Goal: Task Accomplishment & Management: Complete application form

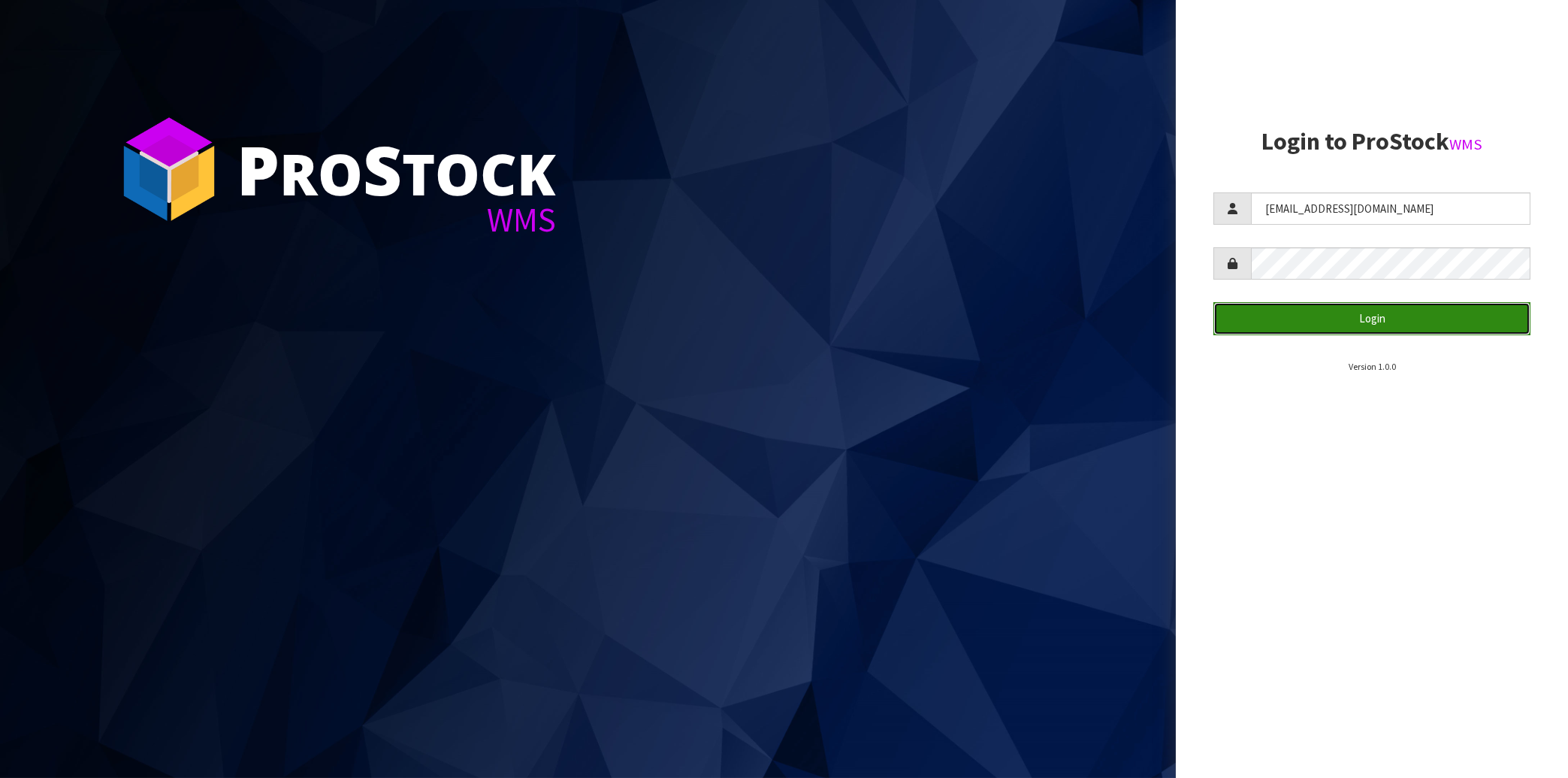
click at [1346, 323] on button "Login" at bounding box center [1372, 318] width 317 height 32
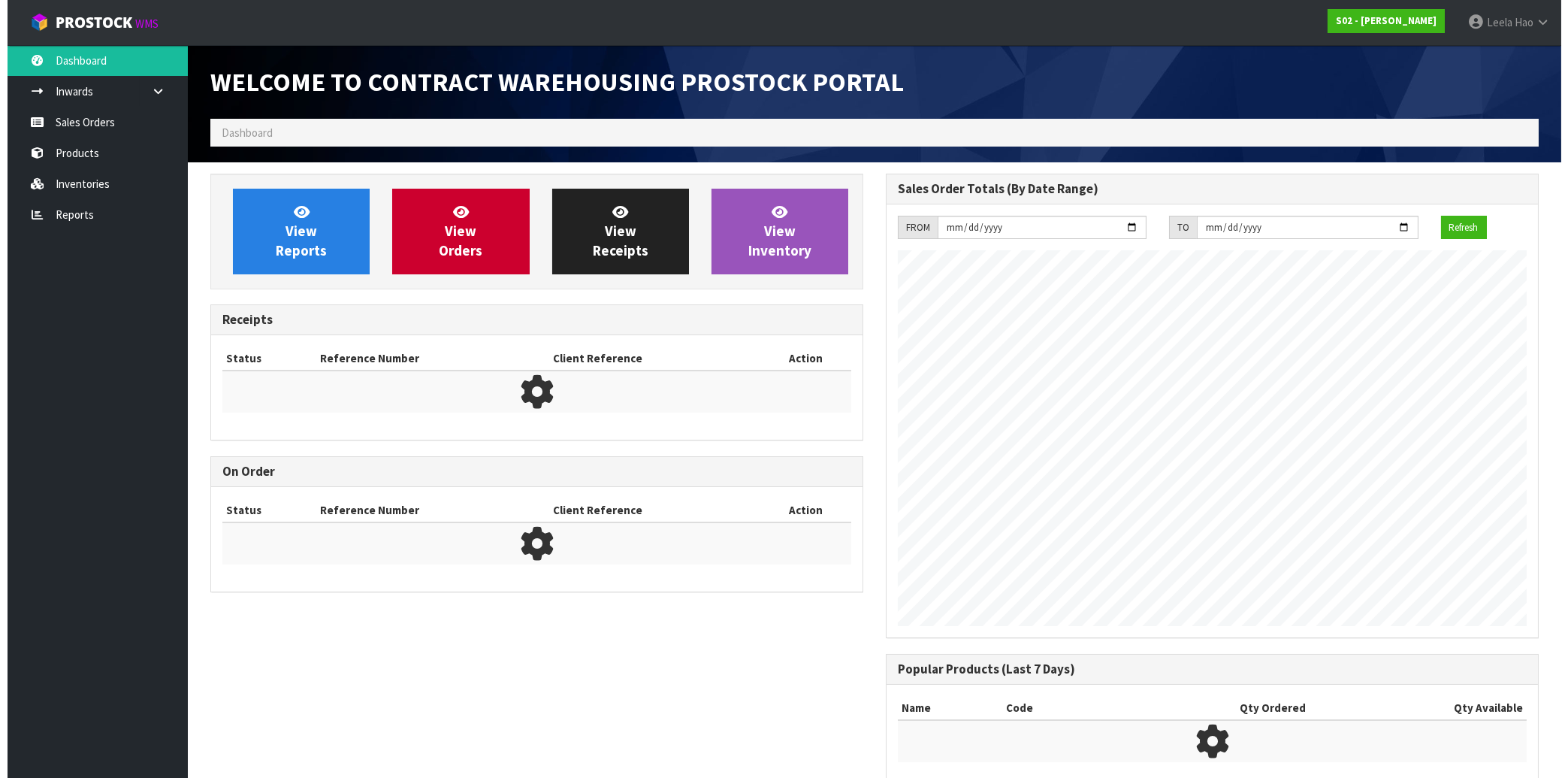
scroll to position [811, 674]
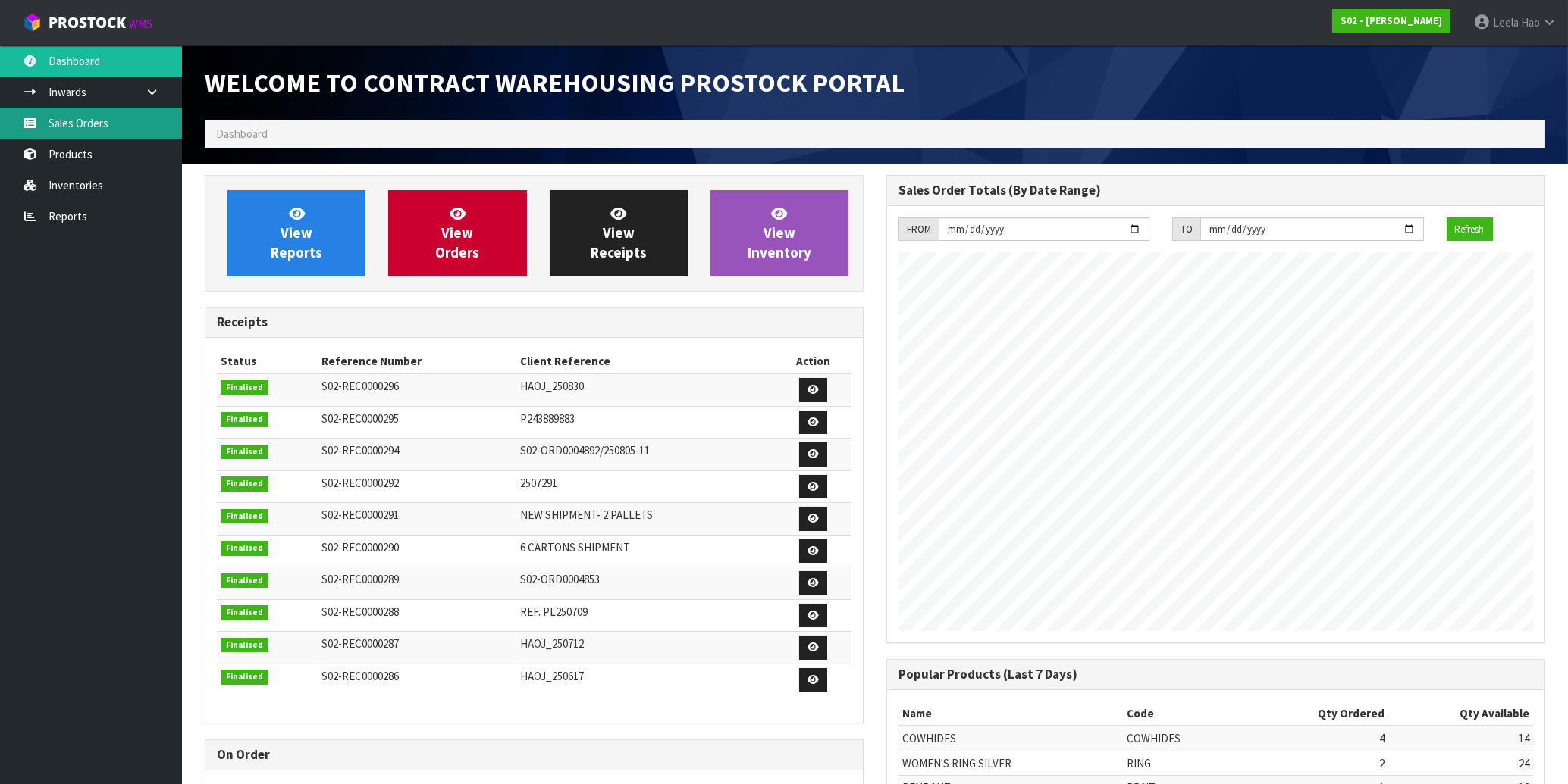
click at [100, 129] on link "Sales Orders" at bounding box center [91, 123] width 182 height 31
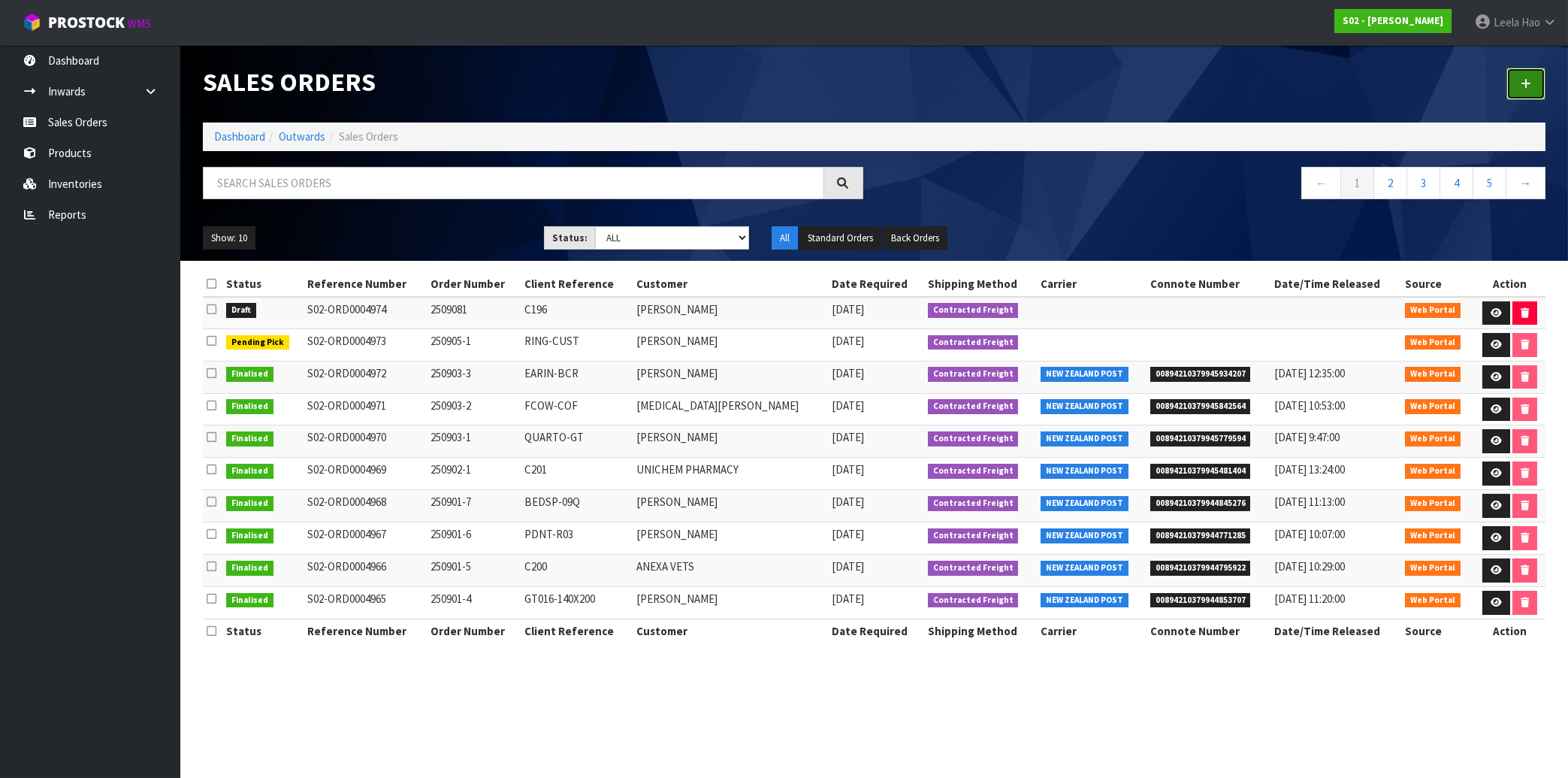
click at [1522, 88] on icon at bounding box center [1526, 83] width 10 height 11
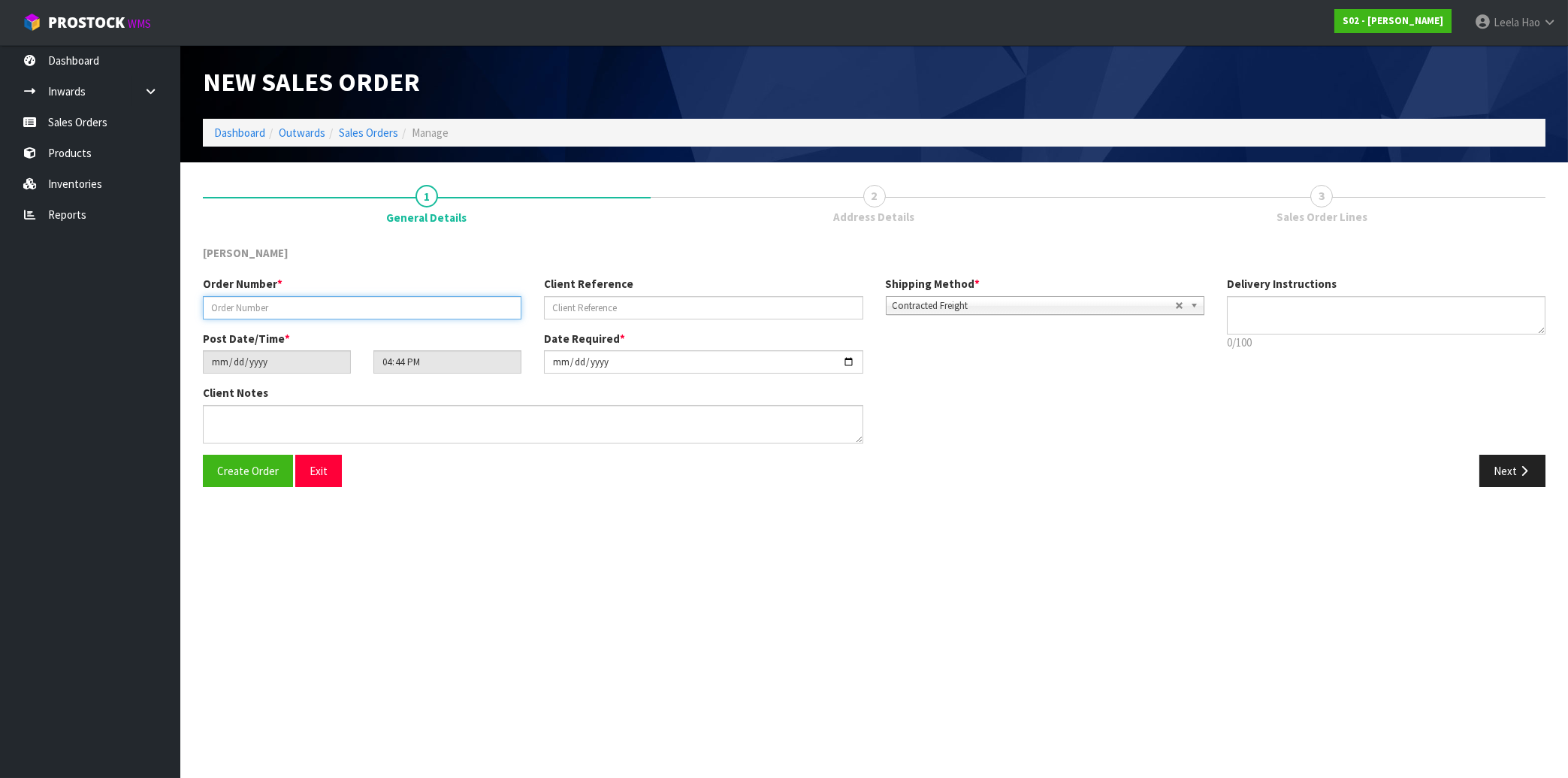
click at [423, 310] on input "text" at bounding box center [362, 308] width 319 height 23
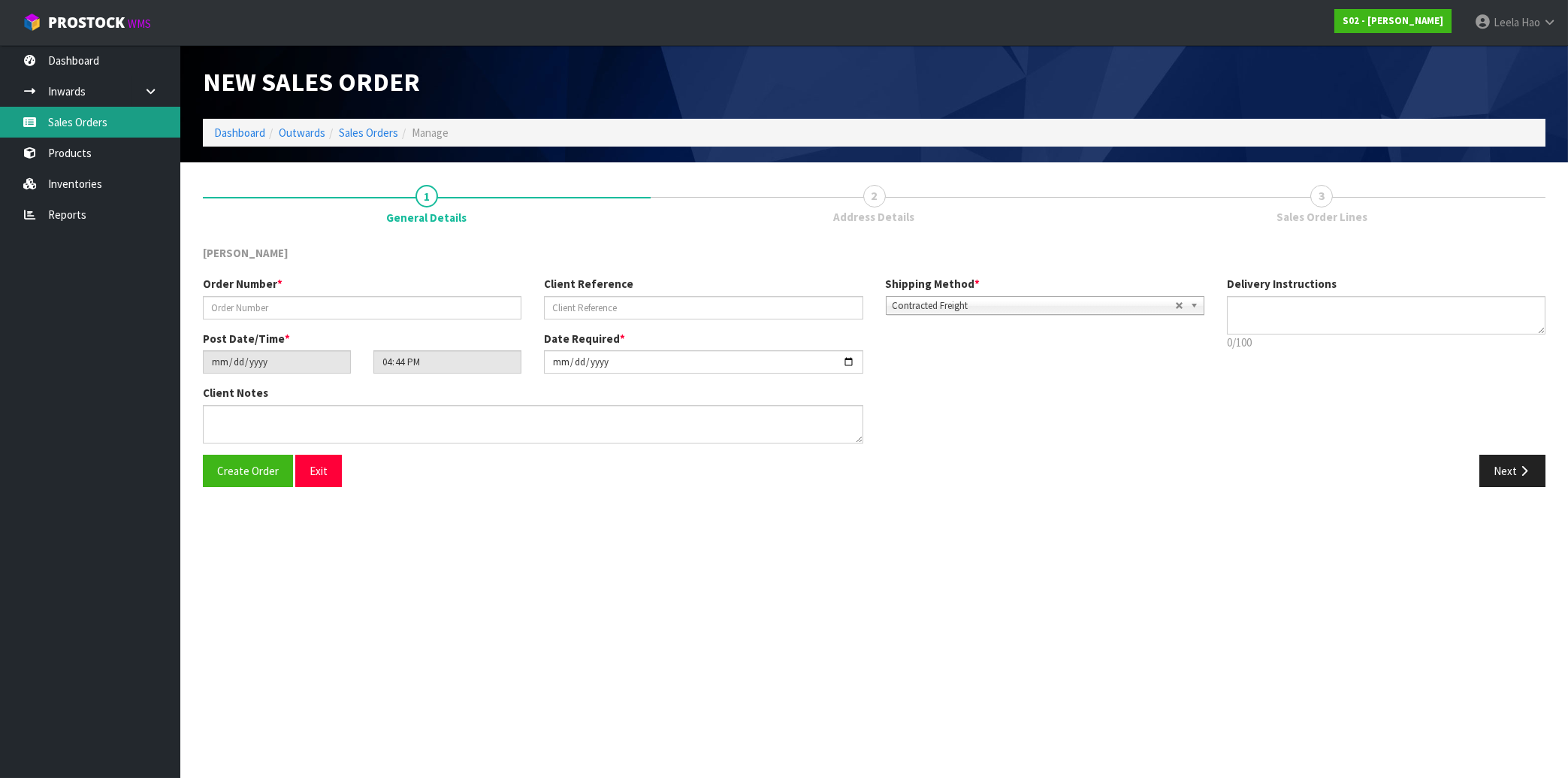
click at [104, 124] on link "Sales Orders" at bounding box center [90, 122] width 180 height 31
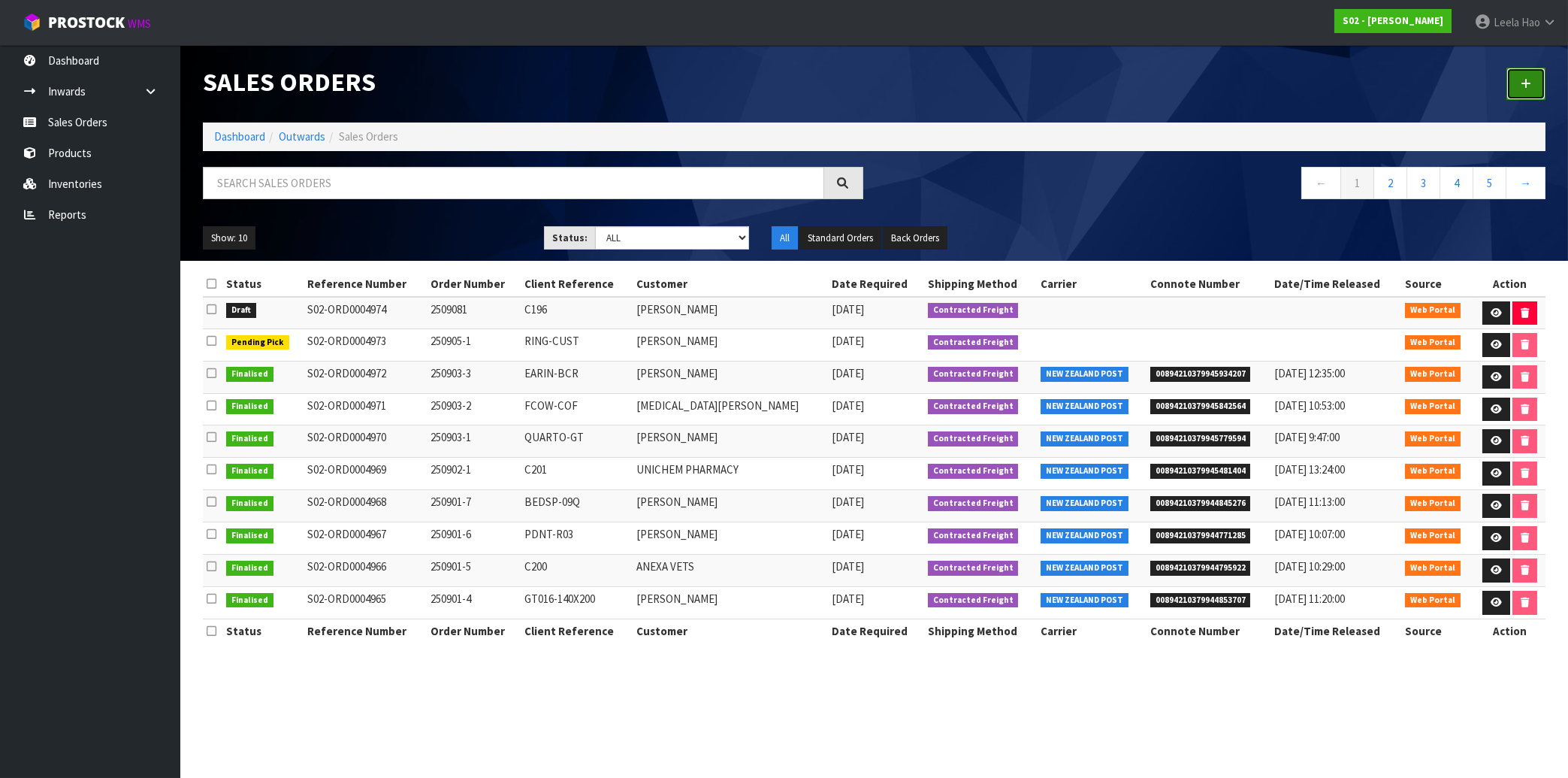
click at [1540, 81] on link at bounding box center [1526, 83] width 39 height 32
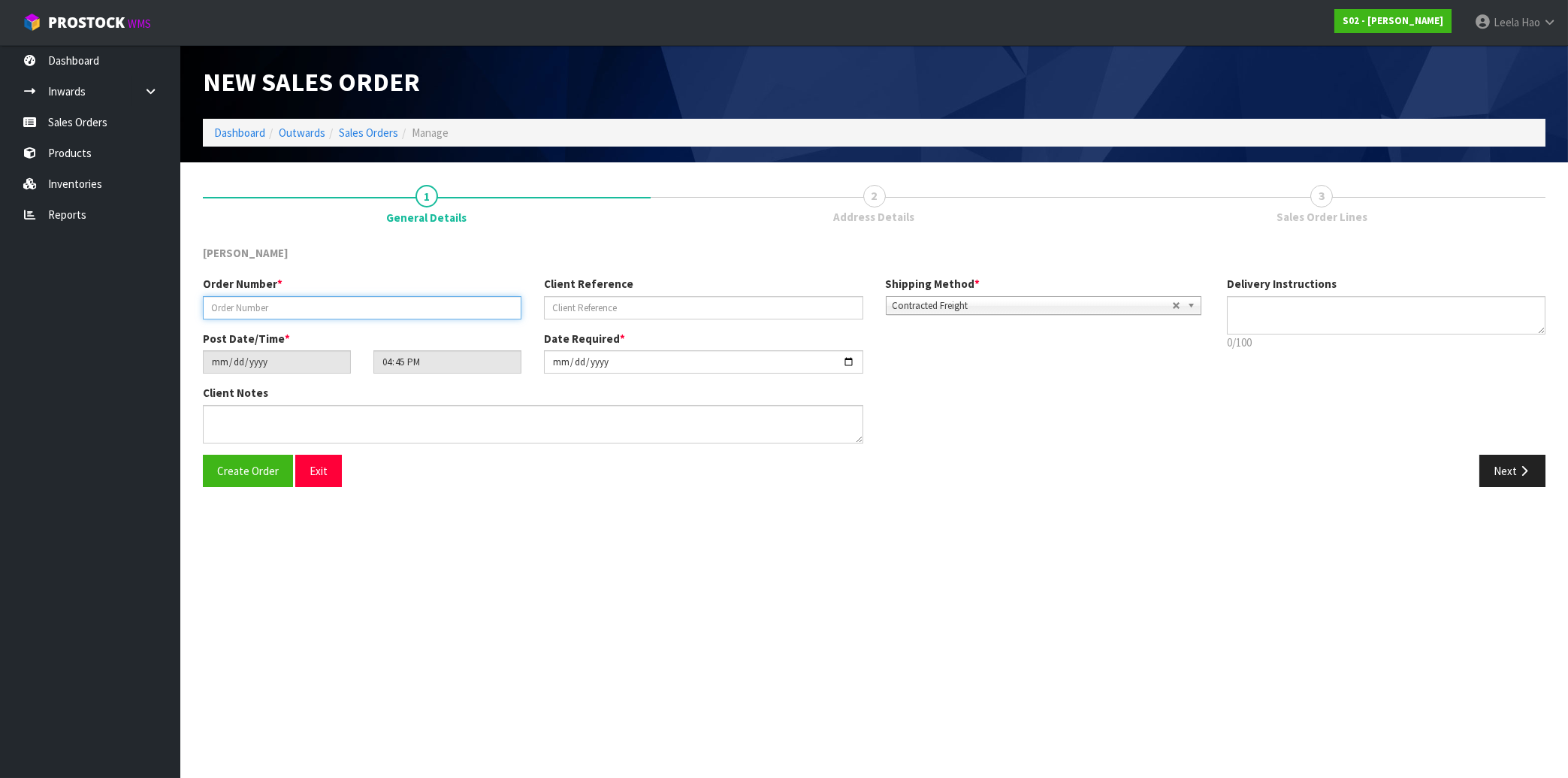
click at [424, 308] on input "text" at bounding box center [362, 308] width 319 height 23
type input "2509082"
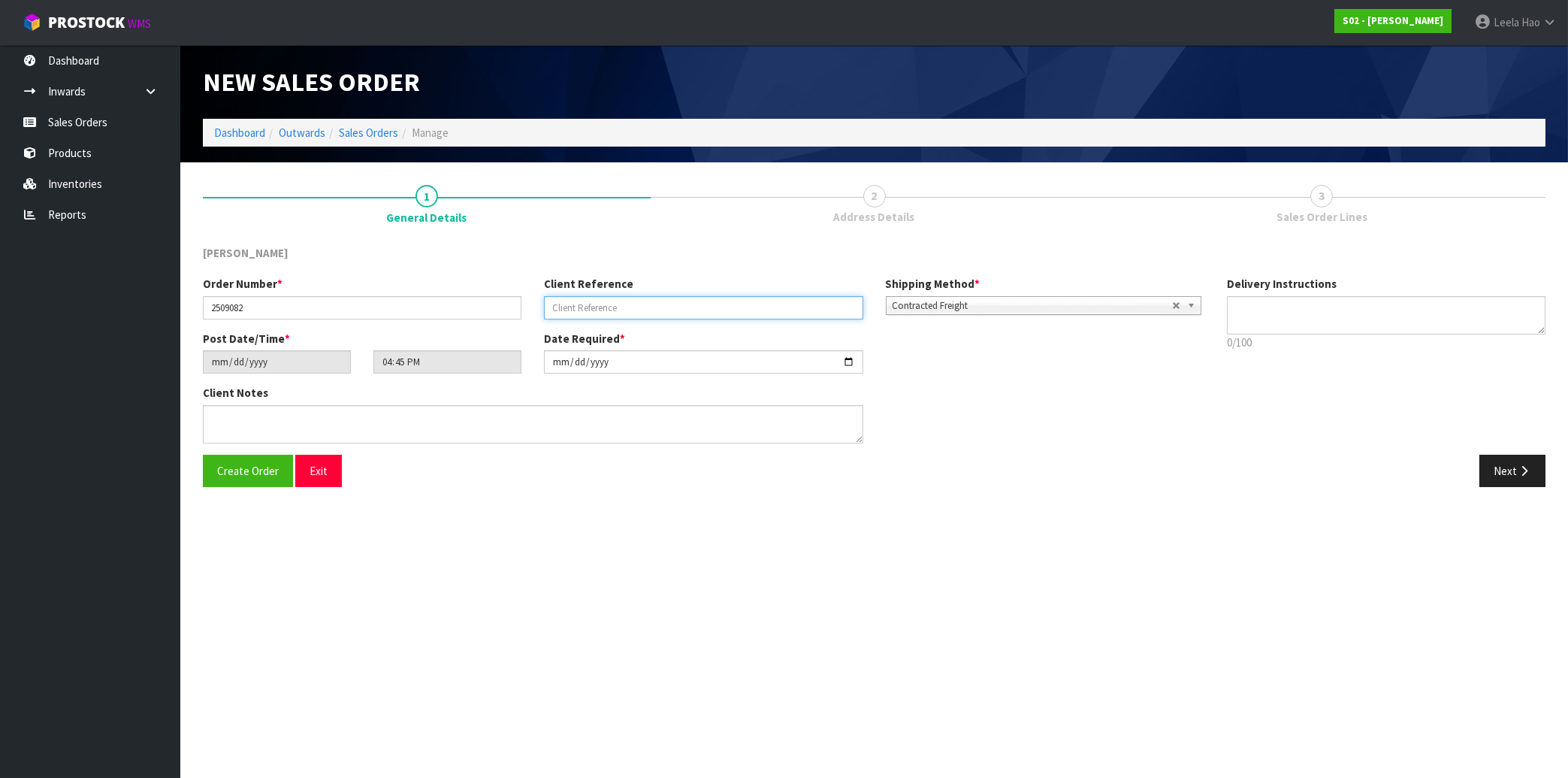
click at [601, 304] on input "text" at bounding box center [703, 308] width 319 height 23
type input "LWSC-GREY"
click at [1522, 470] on icon "button" at bounding box center [1524, 470] width 14 height 11
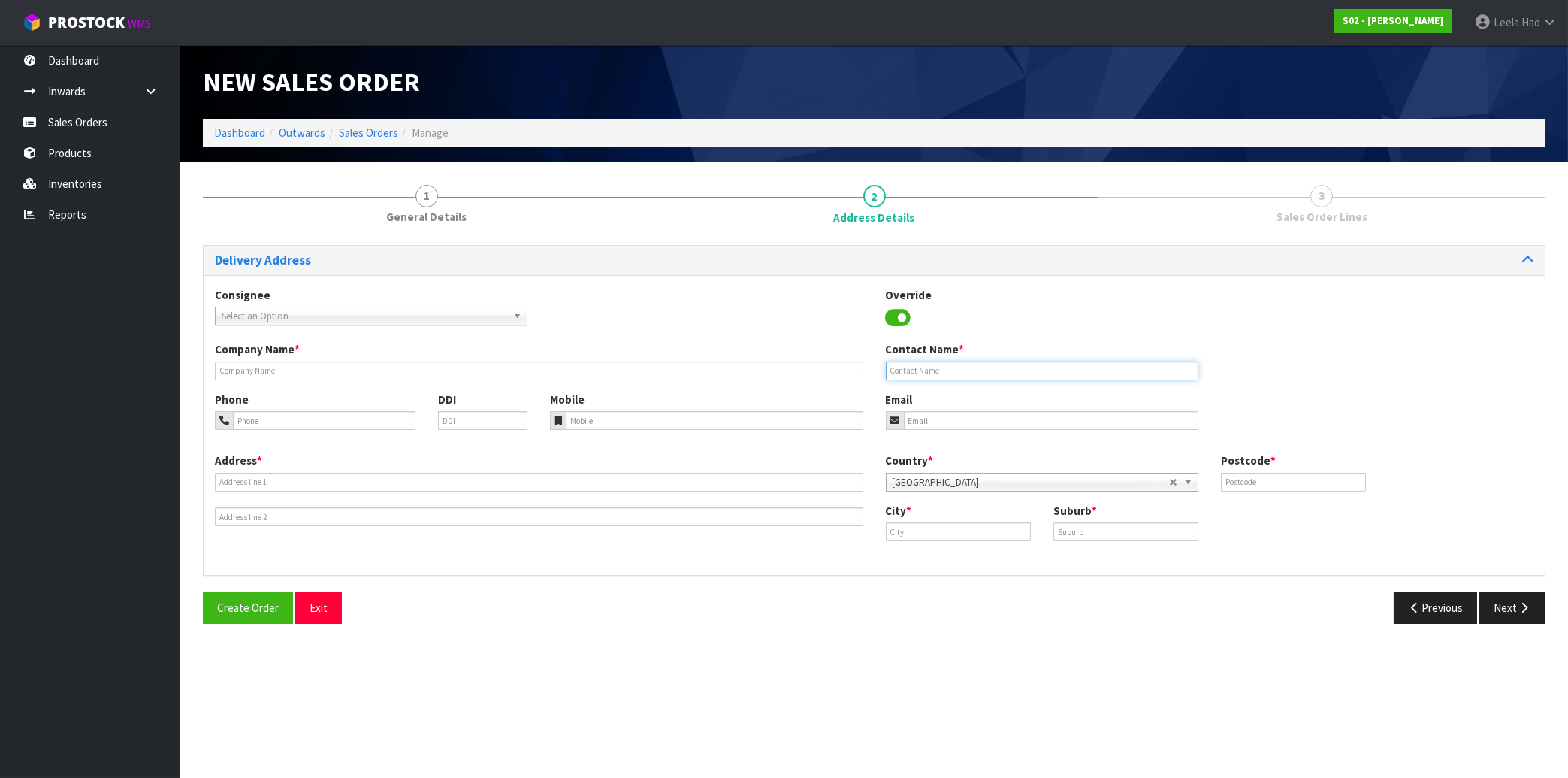
click at [920, 366] on input "text" at bounding box center [1042, 371] width 313 height 19
paste input "[PERSON_NAME]"
type input "[PERSON_NAME]"
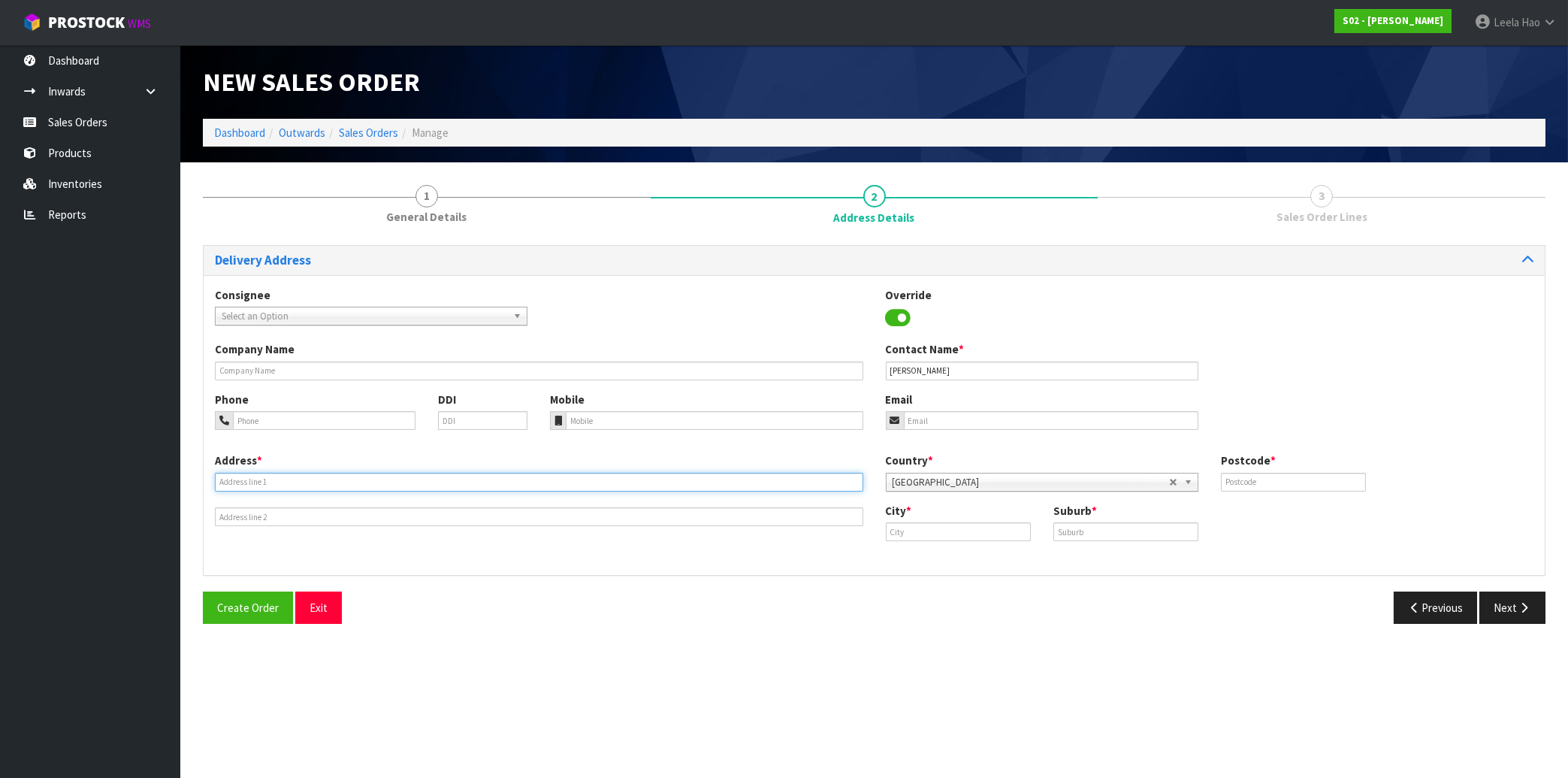
click at [394, 481] on input "text" at bounding box center [539, 483] width 648 height 19
paste input "[STREET_ADDRESS][PERSON_NAME]"
type input "[STREET_ADDRESS][PERSON_NAME]"
click at [1081, 532] on input "text" at bounding box center [1126, 532] width 145 height 19
paste input "[GEOGRAPHIC_DATA]"
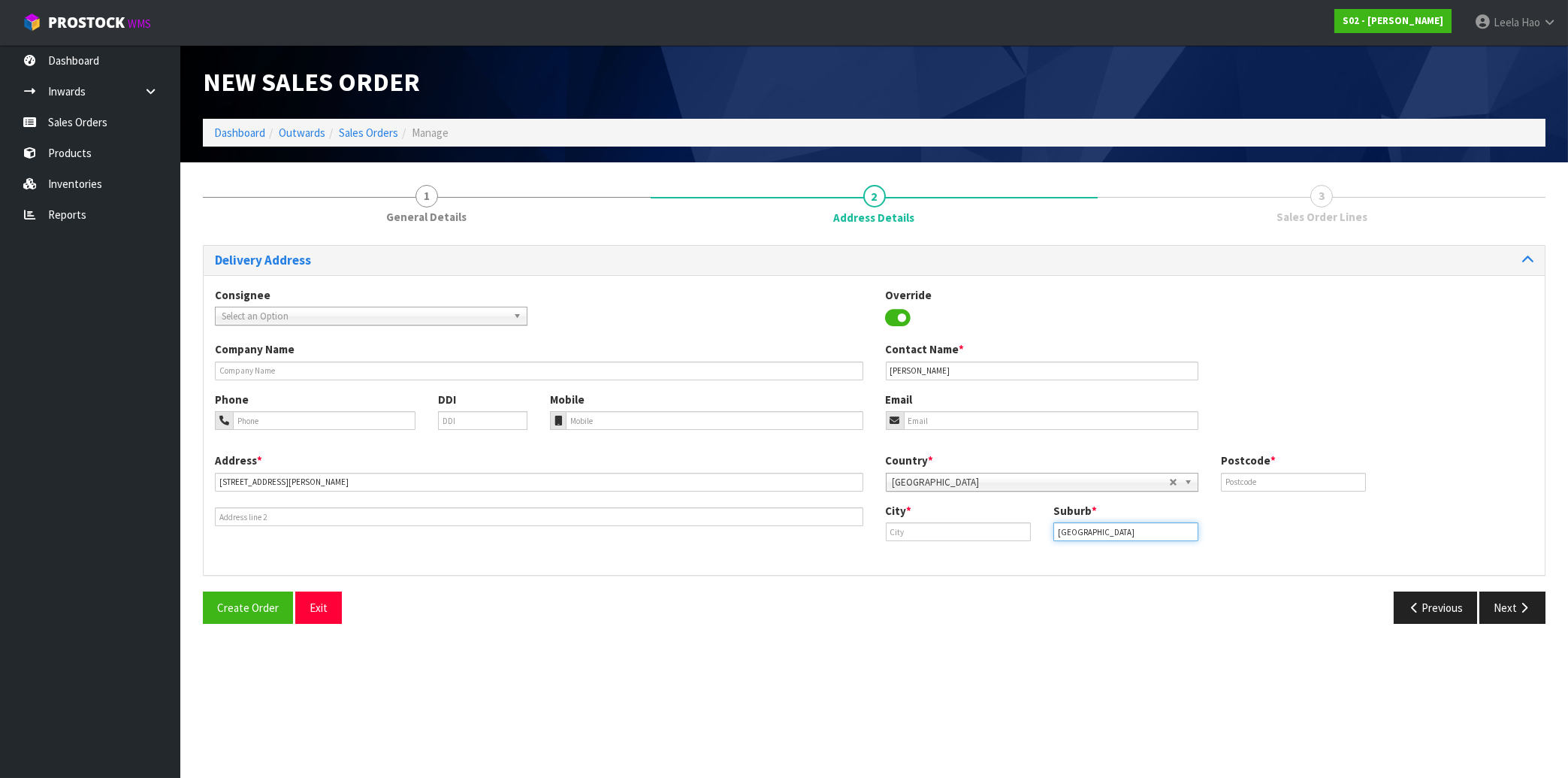
type input "[GEOGRAPHIC_DATA]"
click at [974, 529] on input "text" at bounding box center [958, 532] width 145 height 19
paste input "[GEOGRAPHIC_DATA]"
type input "[GEOGRAPHIC_DATA]"
click at [1273, 477] on input "text" at bounding box center [1294, 483] width 145 height 19
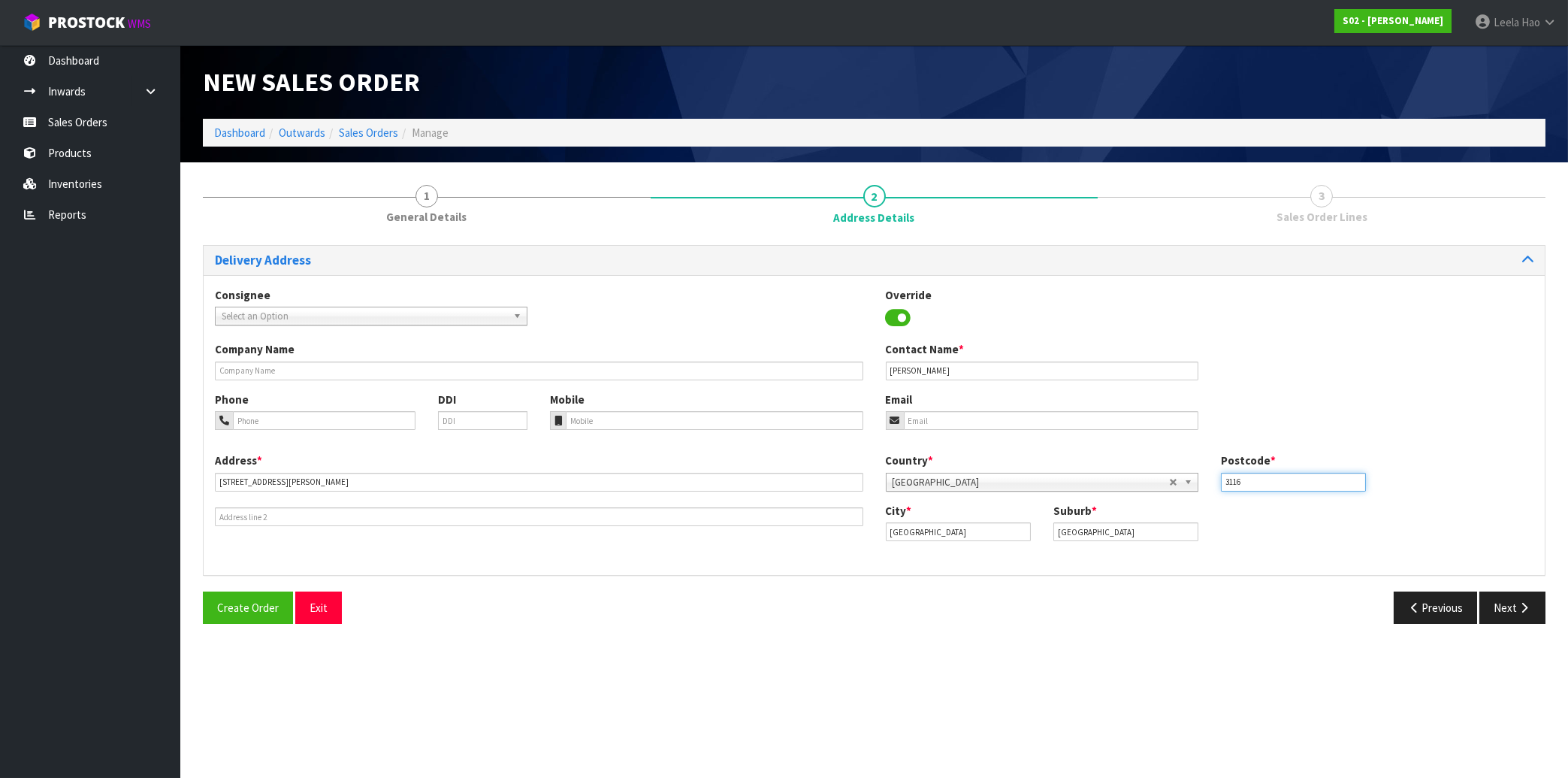
type input "3116"
click at [1013, 425] on input "email" at bounding box center [1051, 421] width 294 height 19
paste input "[EMAIL_ADDRESS][DOMAIN_NAME]"
type input "[EMAIL_ADDRESS][DOMAIN_NAME]"
click at [1511, 610] on button "Next" at bounding box center [1513, 607] width 66 height 32
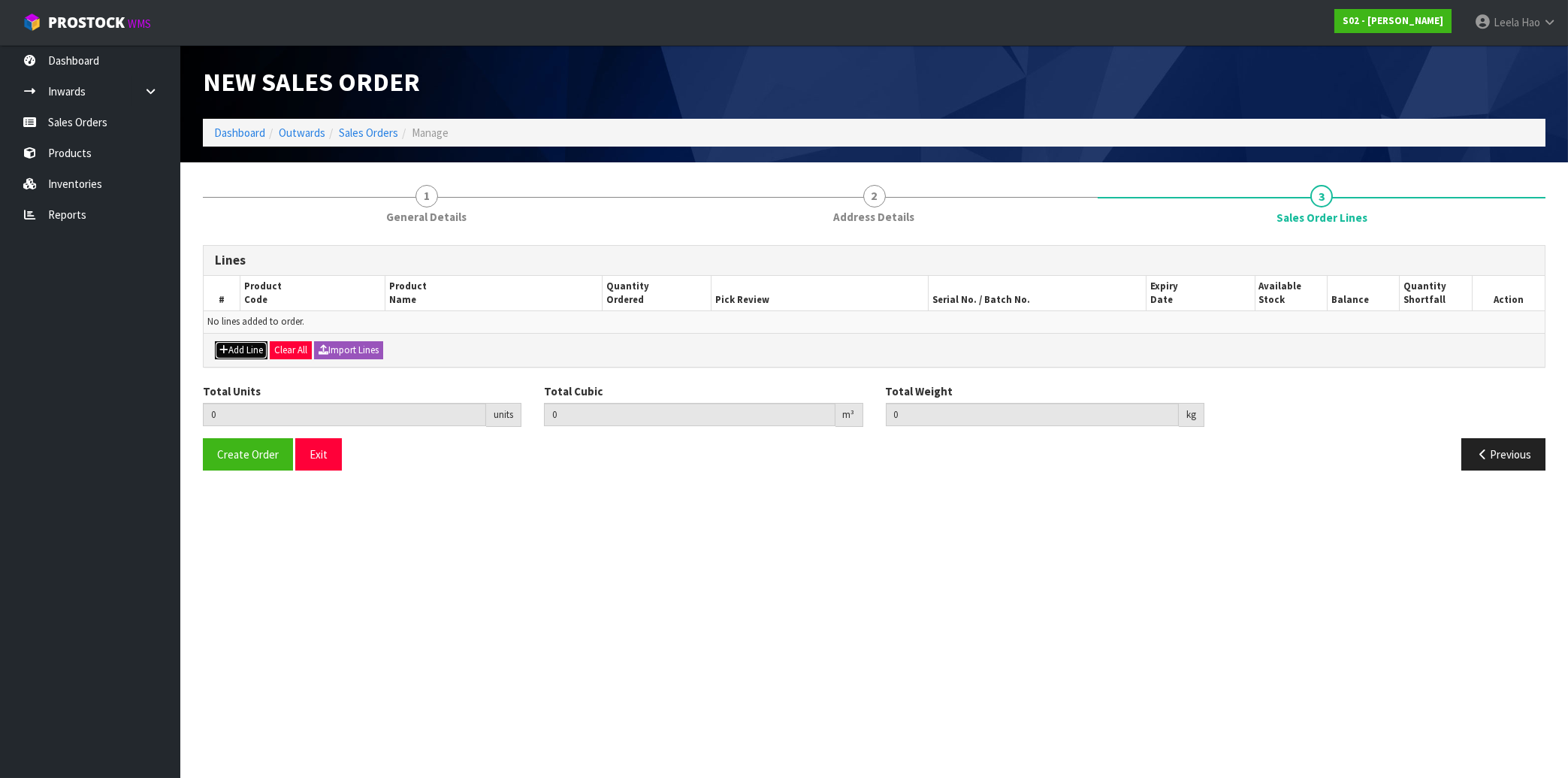
click at [228, 347] on icon "button" at bounding box center [223, 349] width 9 height 10
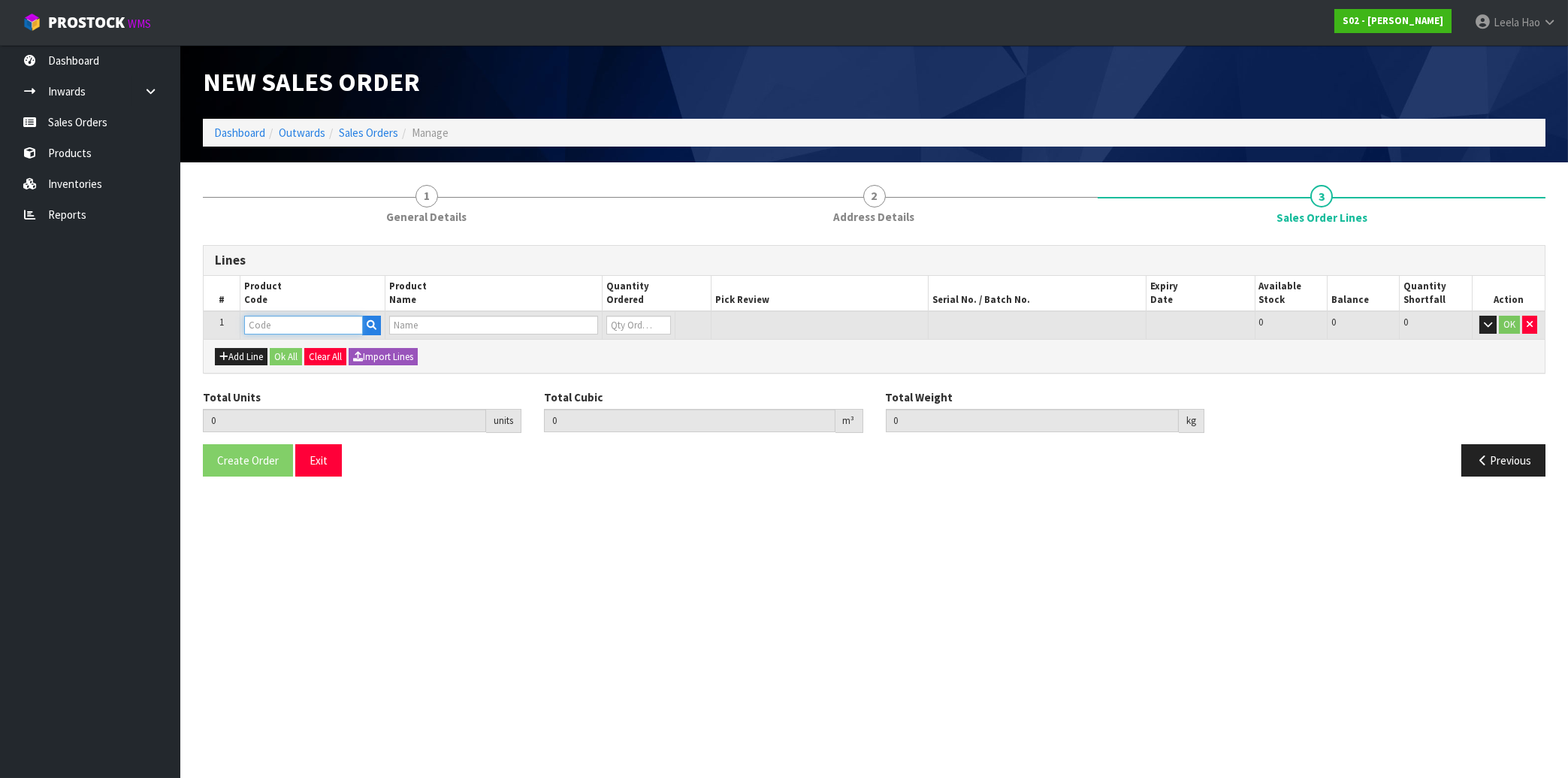
click at [293, 327] on input "text" at bounding box center [303, 326] width 119 height 19
type input "LWSC-GREY"
click at [309, 353] on strong "LWSC-GREY" at bounding box center [288, 350] width 58 height 14
type input "LWSC-"
type input "0.000000"
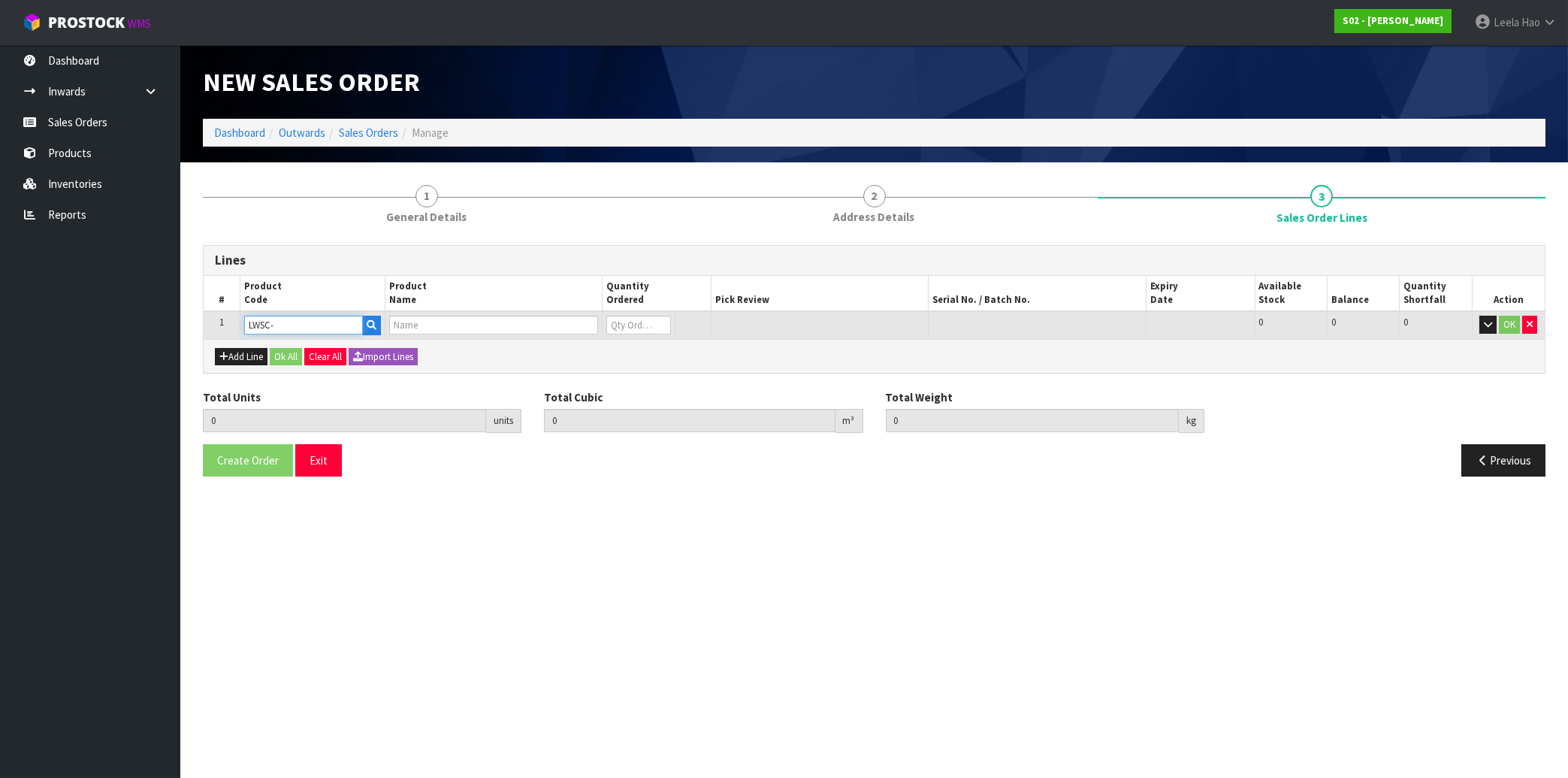
type input "0.000"
type input "LWSC-GREY"
type input "0"
click at [327, 327] on input "LWSC-GREY" at bounding box center [300, 326] width 114 height 19
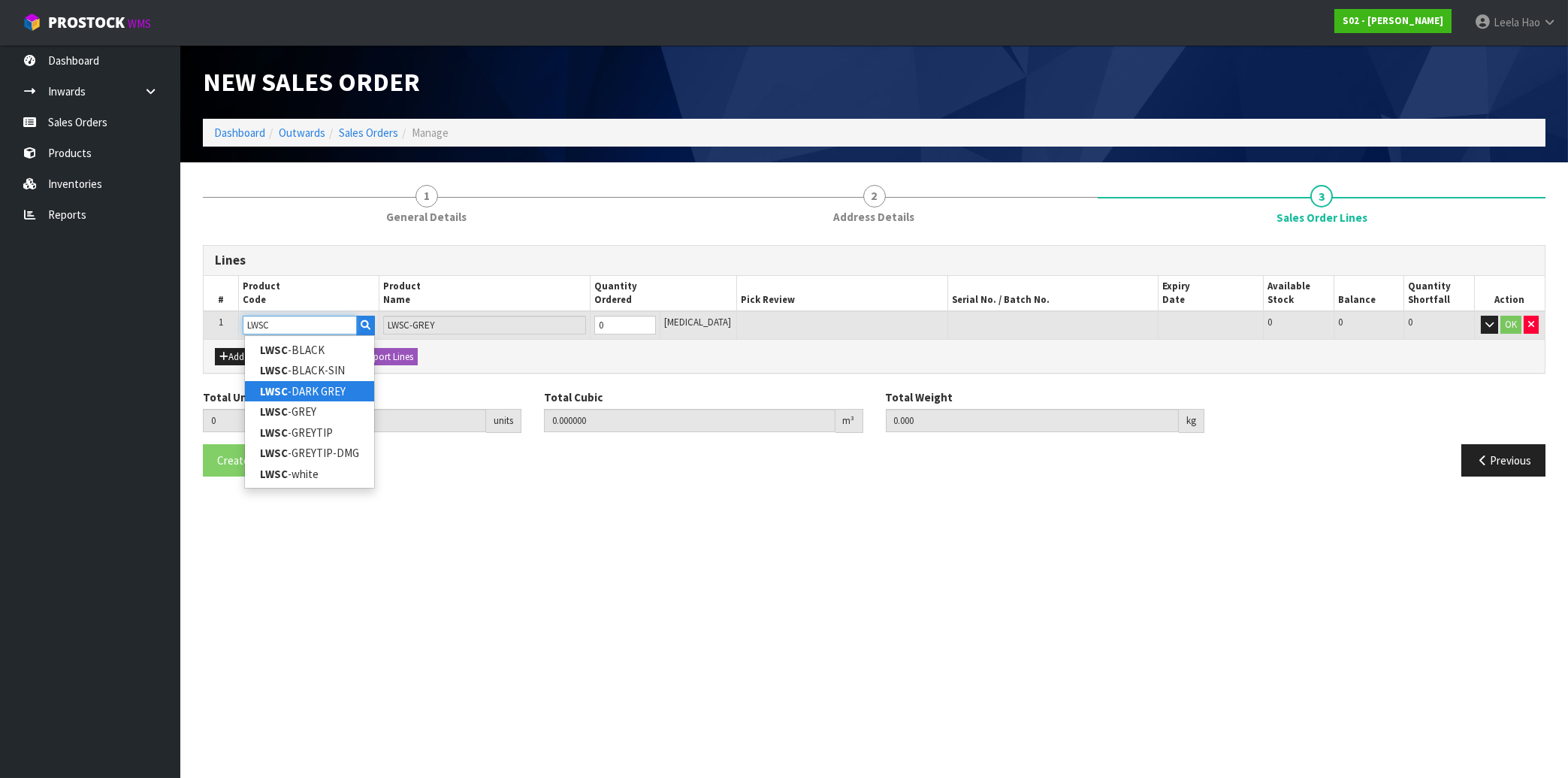
type input "LWSC"
type input "0"
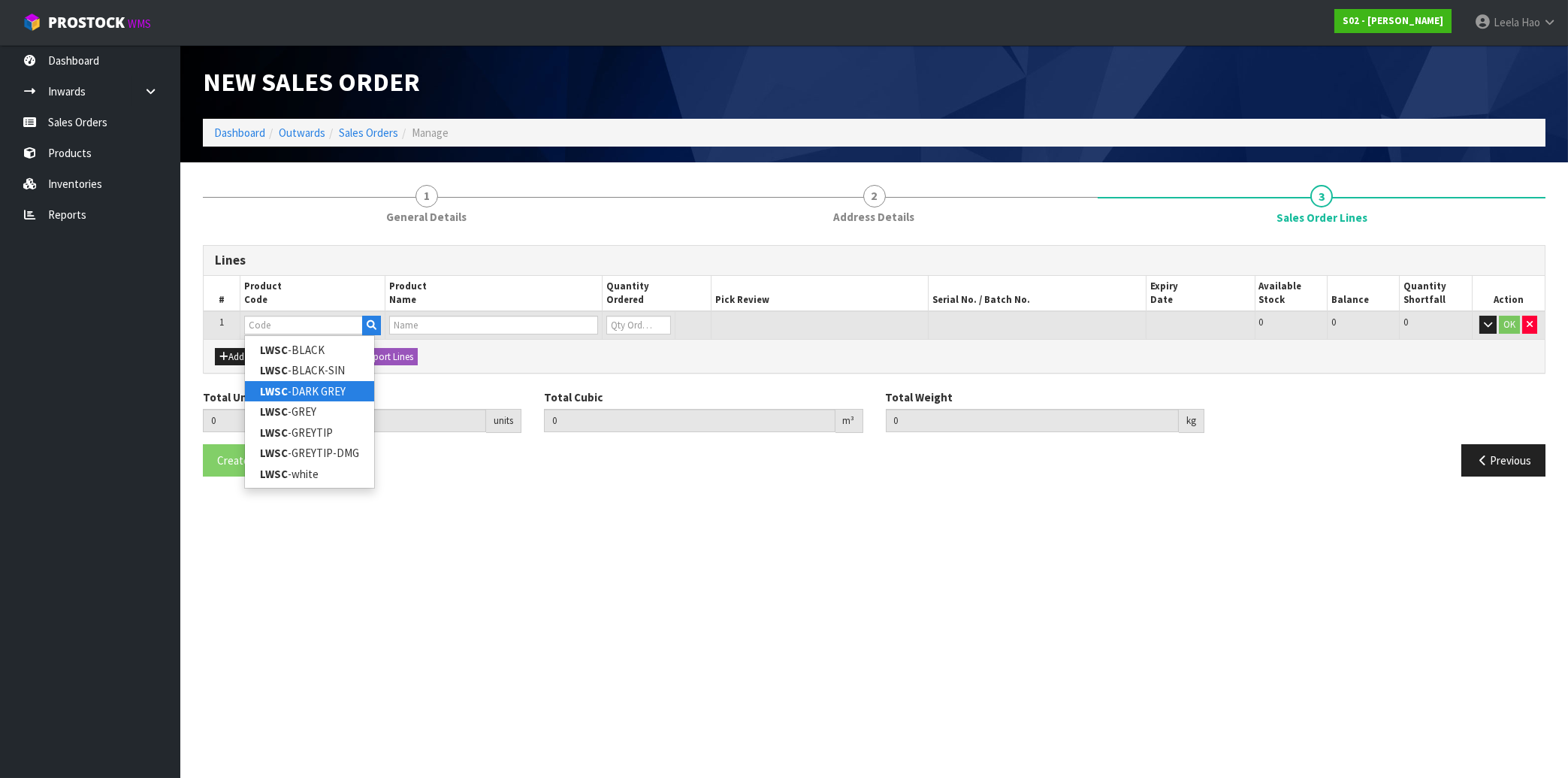
click at [310, 392] on link "LWSC -DARK GREY" at bounding box center [309, 391] width 129 height 20
type input "LWSC-DARK GREY"
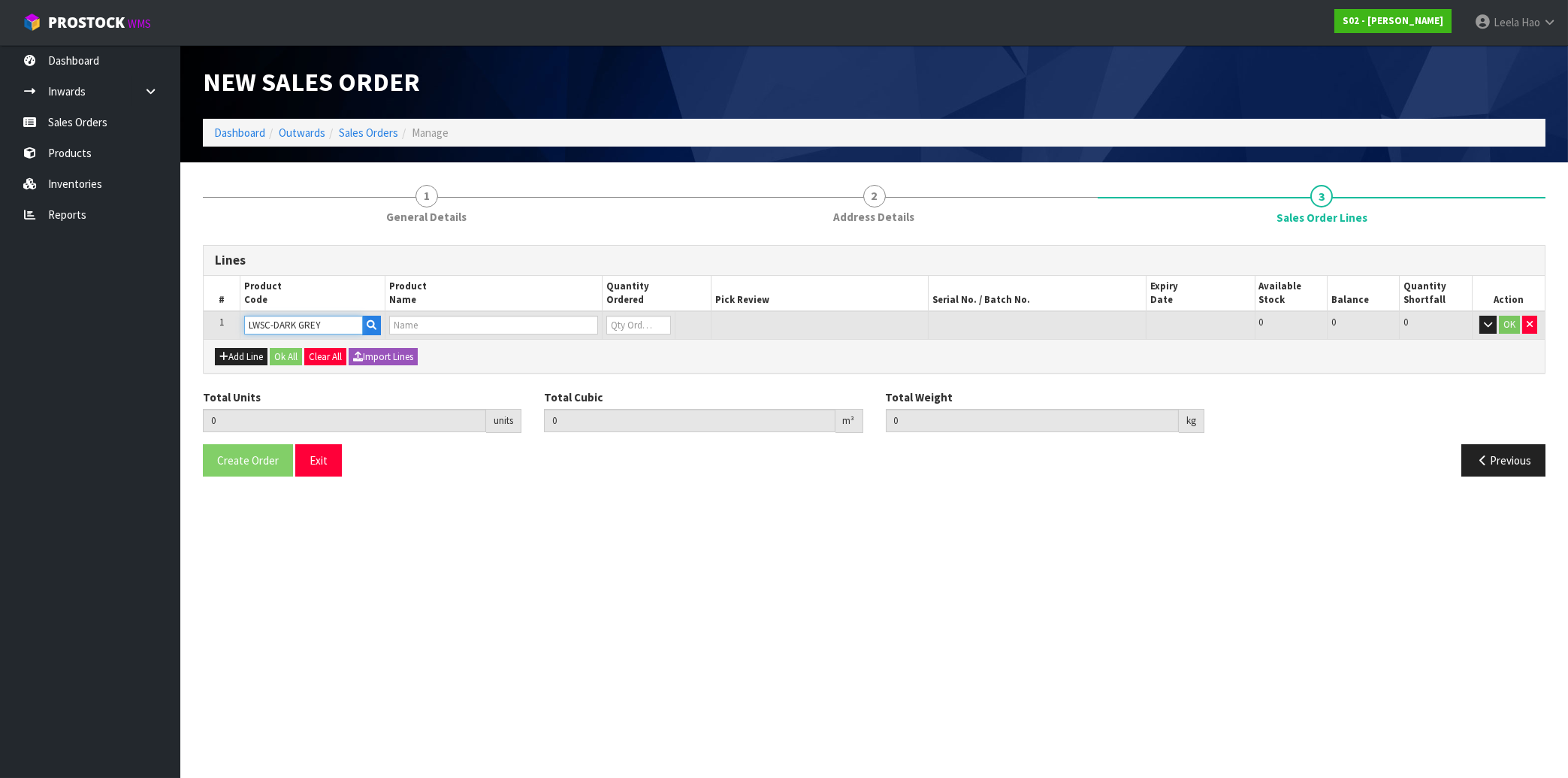
type input "0.000000"
type input "0.000"
type input "LWSC-DARK GREY"
type input "0"
type input "1"
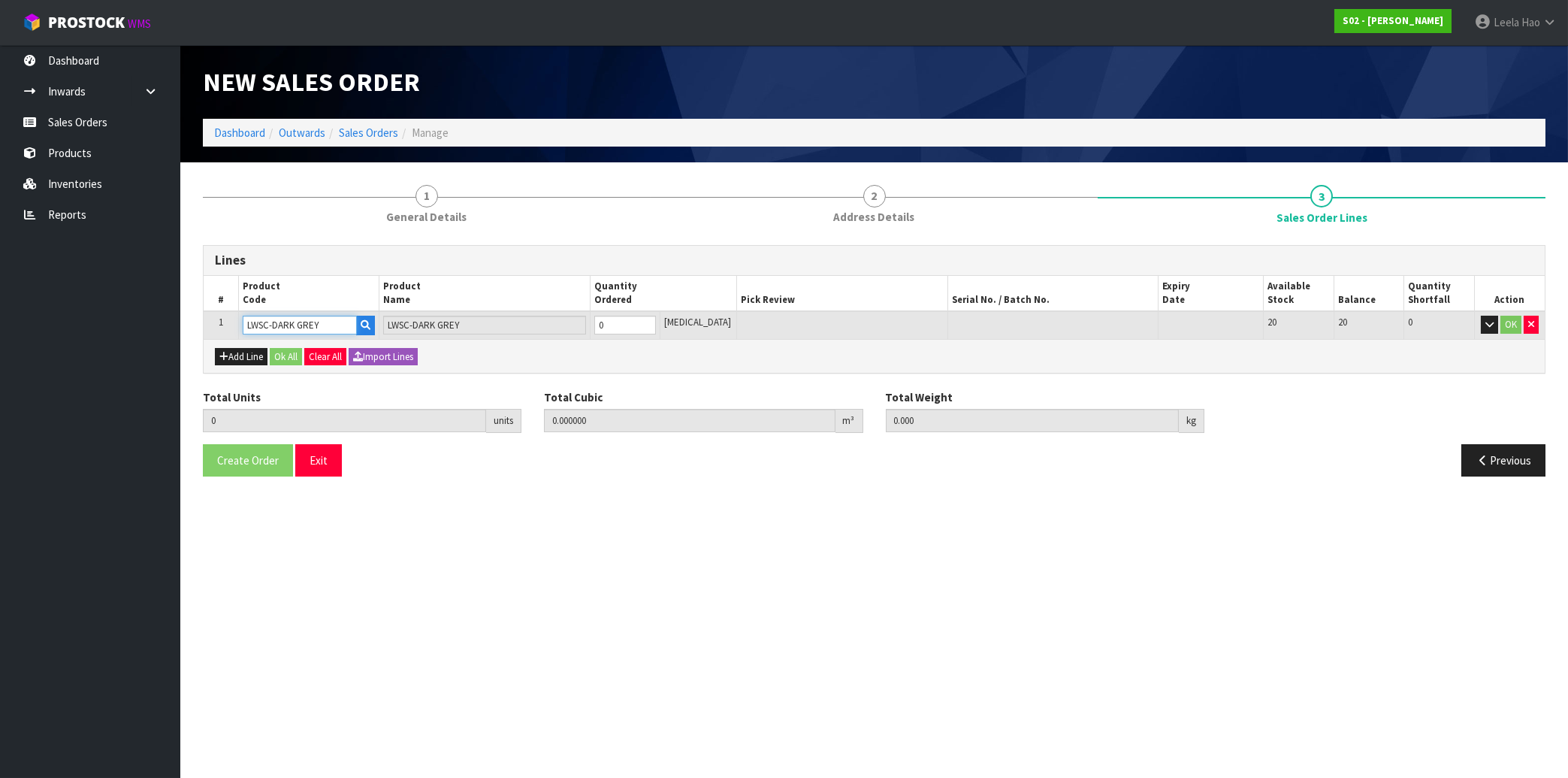
type input "0.06"
type input "3.2"
type input "1"
click at [656, 319] on input "1" at bounding box center [625, 326] width 61 height 19
click at [1511, 327] on button "OK" at bounding box center [1511, 325] width 21 height 18
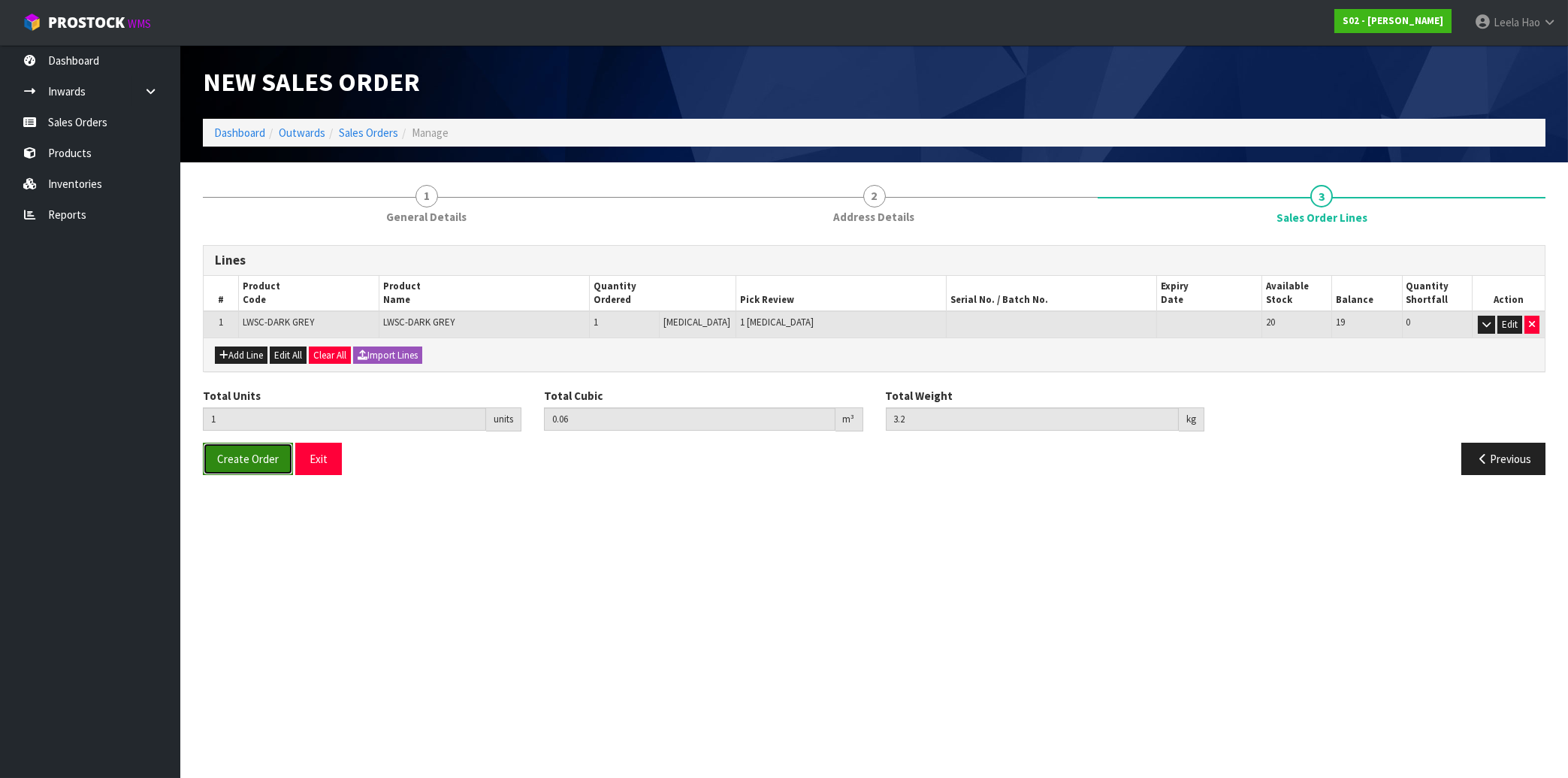
click at [258, 456] on span "Create Order" at bounding box center [248, 459] width 61 height 14
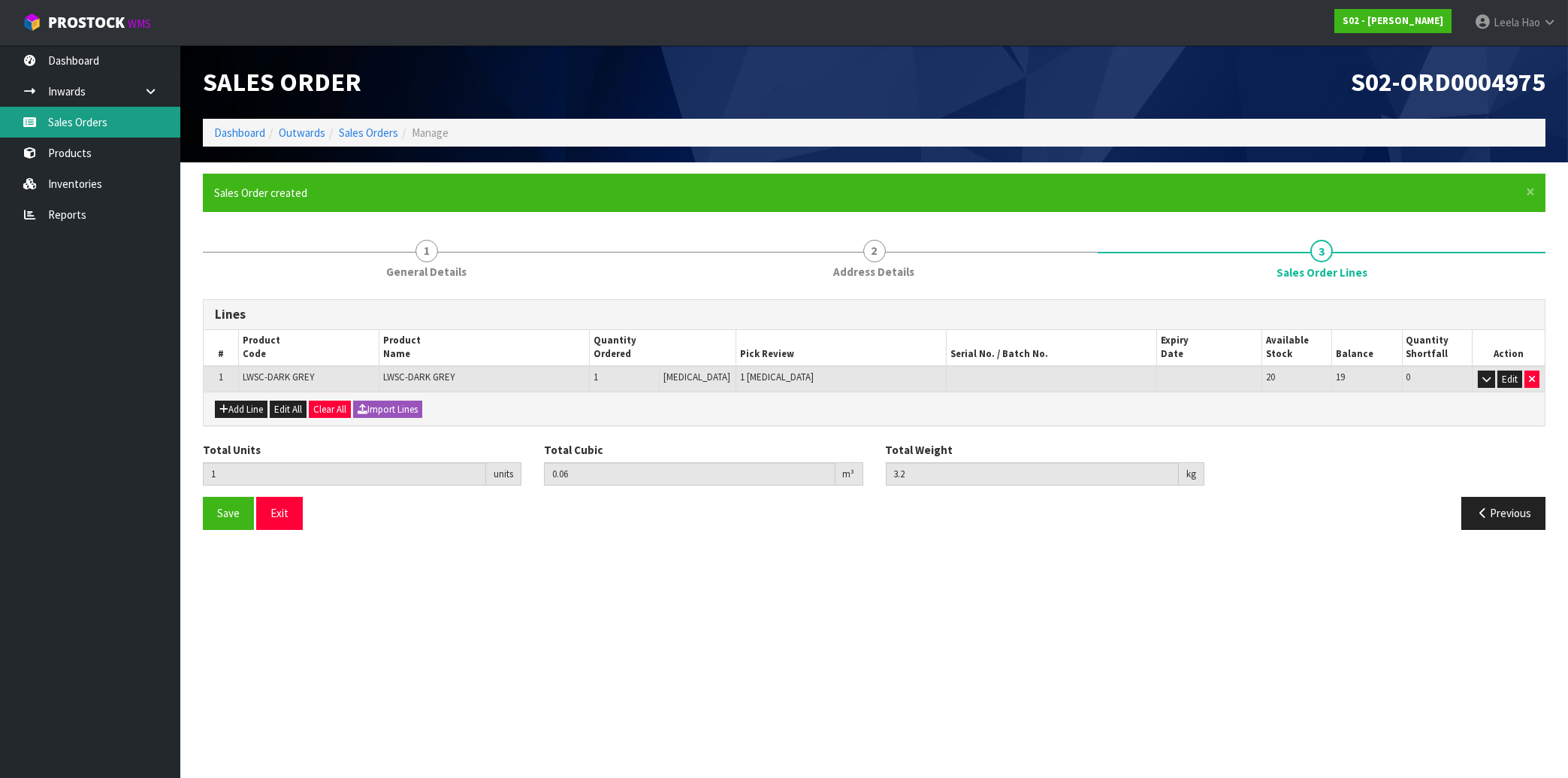
click at [66, 122] on link "Sales Orders" at bounding box center [90, 122] width 180 height 31
